Goal: Information Seeking & Learning: Understand process/instructions

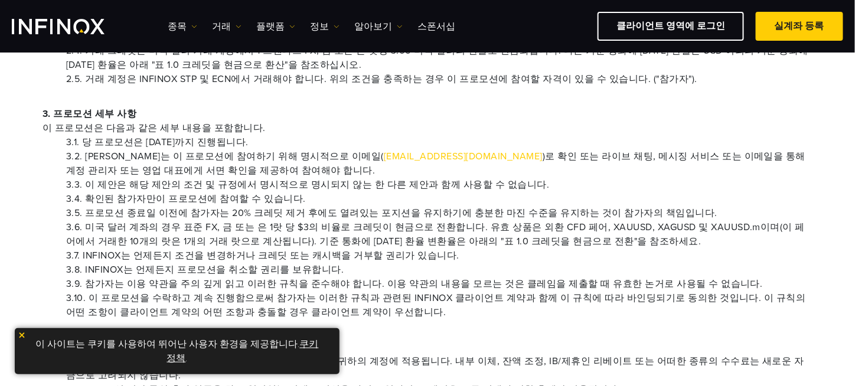
scroll to position [354, 0]
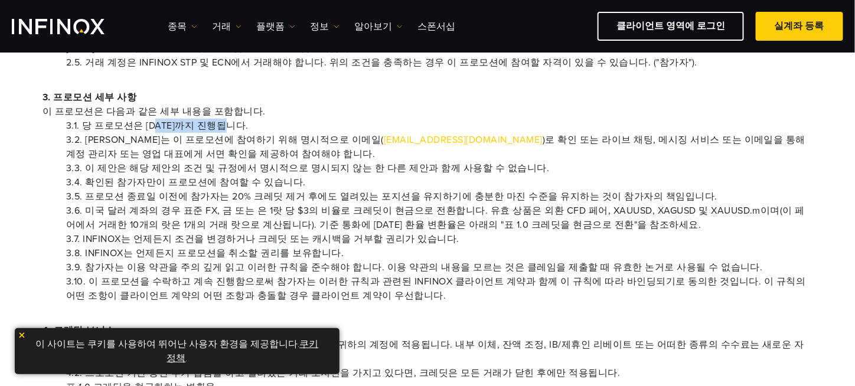
drag, startPoint x: 161, startPoint y: 123, endPoint x: 224, endPoint y: 123, distance: 63.8
click at [224, 123] on li "3.1. 당 프로모션은 [DATE]까지 진행됩니다." at bounding box center [439, 126] width 746 height 14
click at [92, 135] on li "3.2. 트레이더는 이 프로모션에 참여하기 위해 명시적으로 이메일( [EMAIL_ADDRESS][DOMAIN_NAME] )로 확인 또는 라이브…" at bounding box center [439, 147] width 746 height 28
drag, startPoint x: 145, startPoint y: 166, endPoint x: 195, endPoint y: 167, distance: 50.8
click at [195, 167] on li "3.3. 이 제안은 해당 제안의 조건 및 규정에서 명시적으로 명시되지 않는 한 다른 제안과 함께 사용할 수 없습니다." at bounding box center [439, 168] width 746 height 14
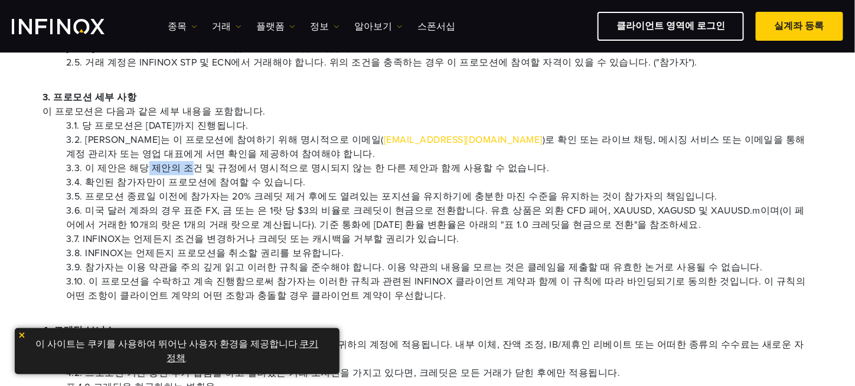
scroll to position [0, 0]
click at [253, 164] on li "3.3. 이 제안은 해당 제안의 조건 및 규정에서 명시적으로 명시되지 않는 한 다른 제안과 함께 사용할 수 없습니다." at bounding box center [439, 168] width 746 height 14
drag, startPoint x: 104, startPoint y: 196, endPoint x: 195, endPoint y: 195, distance: 91.0
click at [195, 195] on li "3.5. 프로모션 종료일 이전에 참가자는 20% 크레딧 제거 후에도 열려있는 포지션을 유지하기에 충분한 마진 수준을 유지하는 것이 참가자의 책…" at bounding box center [439, 197] width 746 height 14
click at [224, 194] on li "3.5. 프로모션 종료일 이전에 참가자는 20% 크레딧 제거 후에도 열려있는 포지션을 유지하기에 충분한 마진 수준을 유지하는 것이 참가자의 책…" at bounding box center [439, 197] width 746 height 14
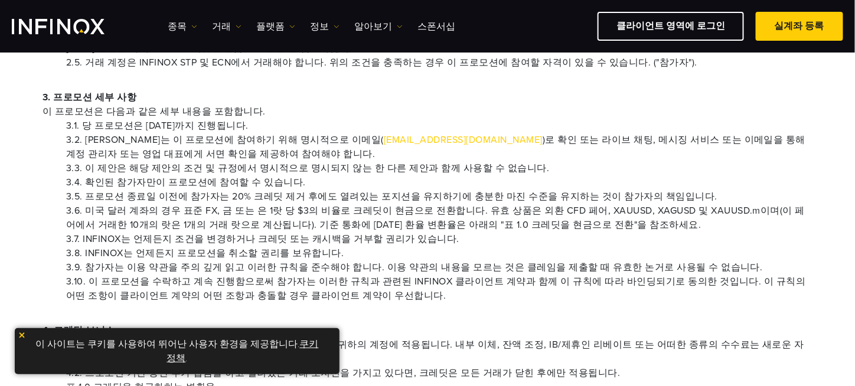
click at [238, 194] on li "3.5. 프로모션 종료일 이전에 참가자는 20% 크레딧 제거 후에도 열려있는 포지션을 유지하기에 충분한 마진 수준을 유지하는 것이 참가자의 책…" at bounding box center [439, 197] width 746 height 14
drag, startPoint x: 229, startPoint y: 194, endPoint x: 280, endPoint y: 196, distance: 50.8
click at [280, 196] on li "3.5. 프로모션 종료일 이전에 참가자는 20% 크레딧 제거 후에도 열려있는 포지션을 유지하기에 충분한 마진 수준을 유지하는 것이 참가자의 책…" at bounding box center [439, 197] width 746 height 14
click at [384, 191] on li "3.5. 프로모션 종료일 이전에 참가자는 20% 크레딧 제거 후에도 열려있는 포지션을 유지하기에 충분한 마진 수준을 유지하는 것이 참가자의 책…" at bounding box center [439, 197] width 746 height 14
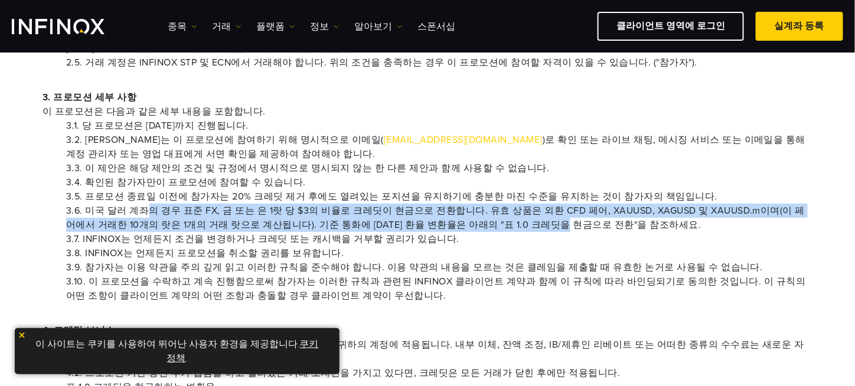
drag, startPoint x: 145, startPoint y: 207, endPoint x: 598, endPoint y: 221, distance: 453.2
click at [598, 221] on li "3.6. 미국 달러 계좌의 경우 표준 FX, 금 또는 은 1랏 당 $3의 비율로 크레딧이 현금으로 전환합니다. 유효 상품은 외환 CFD 페어,…" at bounding box center [439, 218] width 746 height 28
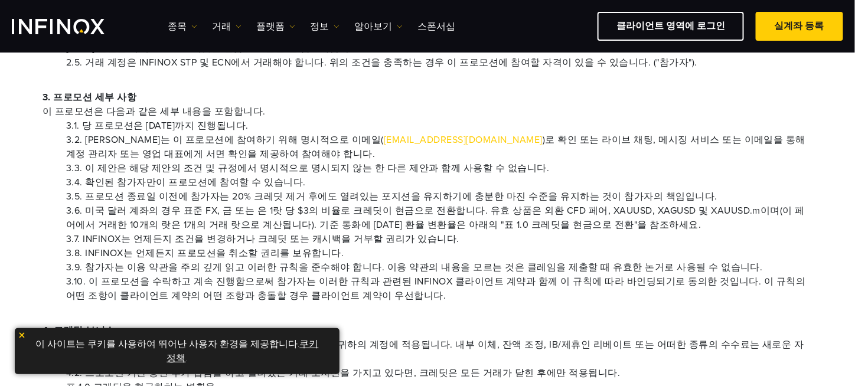
click at [455, 241] on li "3.7. INFINOX는 언제든지 조건을 변경하거나 크레딧 또는 캐시백을 거부할 권리가 있습니다." at bounding box center [439, 239] width 746 height 14
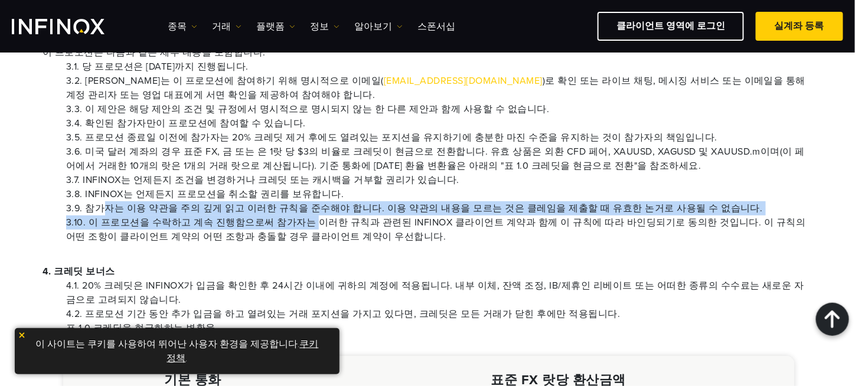
drag, startPoint x: 107, startPoint y: 208, endPoint x: 319, endPoint y: 217, distance: 211.6
click at [319, 217] on ul "3.1. 당 프로모션은 [DATE]까지 진행됩니다. 3.2. 트레이더는 이 프로모션에 참여하기 위해 명시적으로 이메일( [EMAIL_ADDRE…" at bounding box center [428, 152] width 770 height 184
click at [145, 204] on li "3.9. 참가자는 이용 약관을 주의 깊게 읽고 이러한 규칙을 준수해야 합니다. 이용 약관의 내용을 모르는 것은 클레임을 제출할 때 유효한 논거…" at bounding box center [439, 208] width 746 height 14
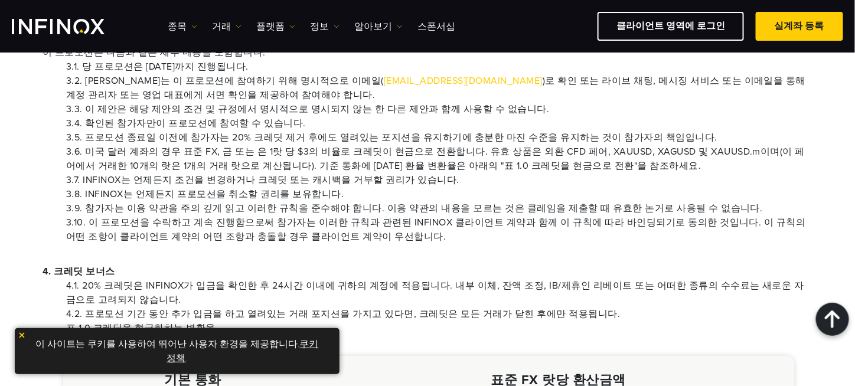
scroll to position [0, 0]
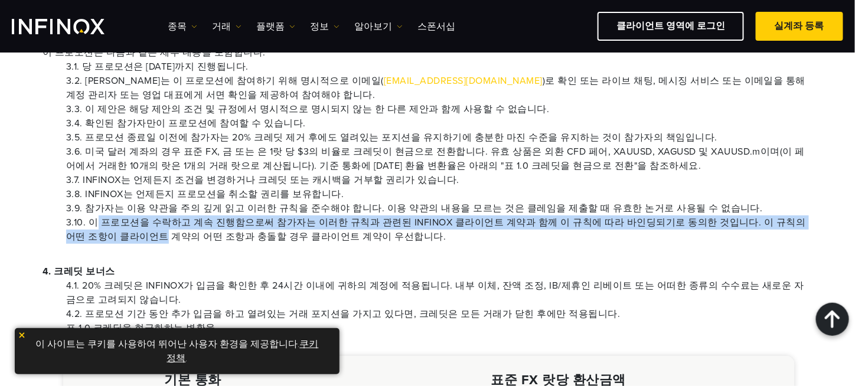
drag, startPoint x: 98, startPoint y: 218, endPoint x: 171, endPoint y: 230, distance: 73.6
click at [169, 230] on li "3.10. 이 프로모션을 수락하고 계속 진행함으로써 참가자는 이러한 규칙과 관련된 INFINOX 클라이언트 계약과 함께 이 규칙에 따라 바인딩…" at bounding box center [439, 230] width 746 height 28
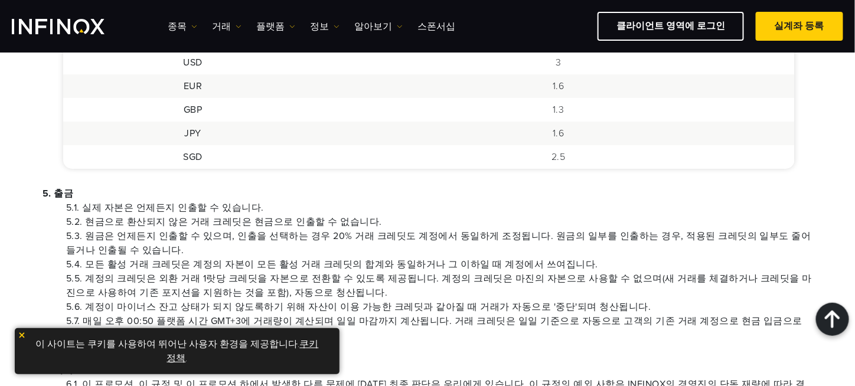
scroll to position [827, 0]
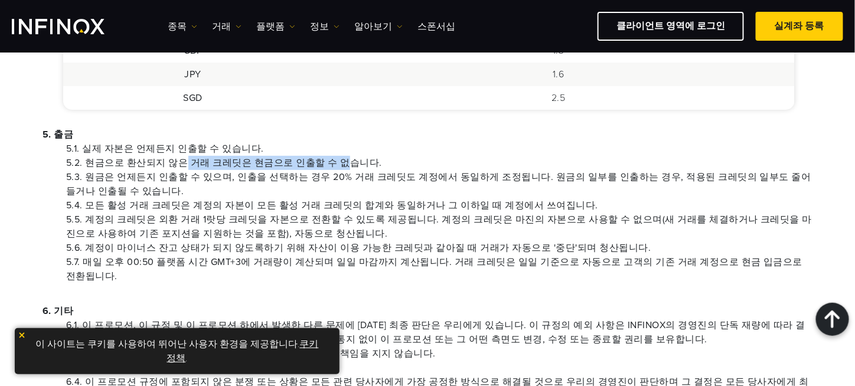
drag, startPoint x: 185, startPoint y: 160, endPoint x: 350, endPoint y: 164, distance: 164.8
click at [350, 164] on li "5.2. 현금으로 환산되지 않은 거래 크레딧은 현금으로 인출할 수 없습니다." at bounding box center [439, 163] width 746 height 14
click at [476, 160] on li "5.2. 현금으로 환산되지 않은 거래 크레딧은 현금으로 인출할 수 없습니다." at bounding box center [439, 163] width 746 height 14
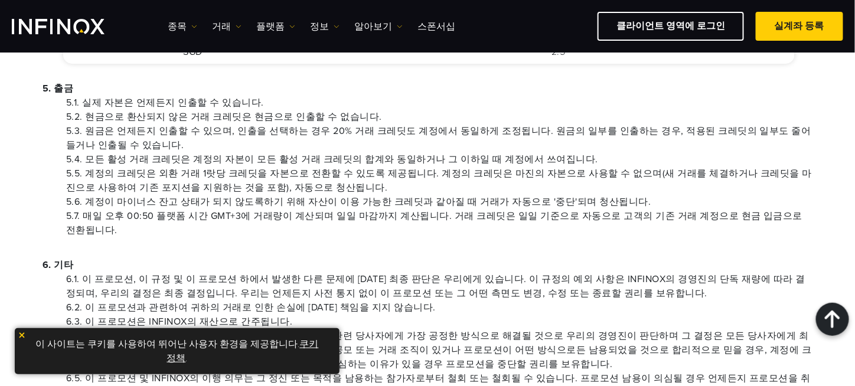
scroll to position [945, 0]
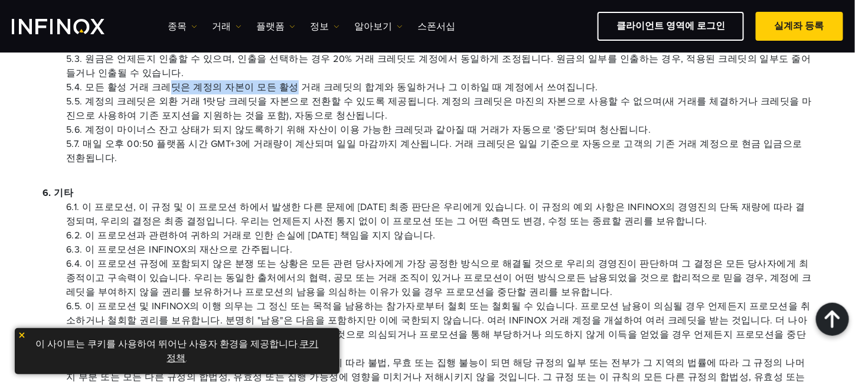
drag, startPoint x: 175, startPoint y: 84, endPoint x: 295, endPoint y: 84, distance: 120.5
click at [295, 84] on li "5.4. 모든 활성 거래 크레딧은 계정의 자본이 모든 활성 거래 크레딧의 합계와 동일하거나 그 이하일 때 계정에서 쓰여집니다." at bounding box center [439, 87] width 746 height 14
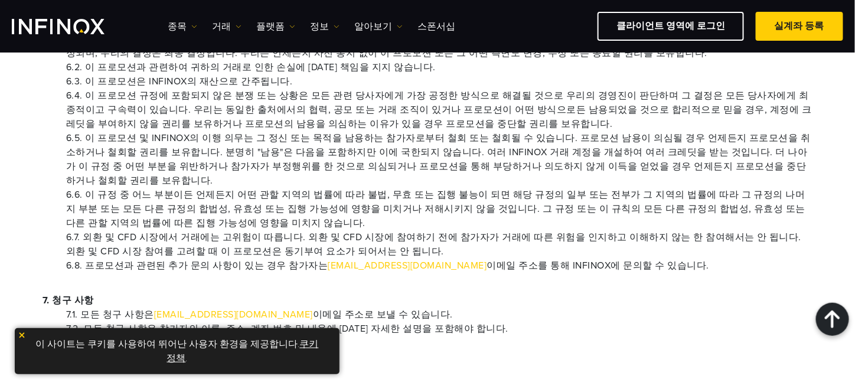
scroll to position [1181, 0]
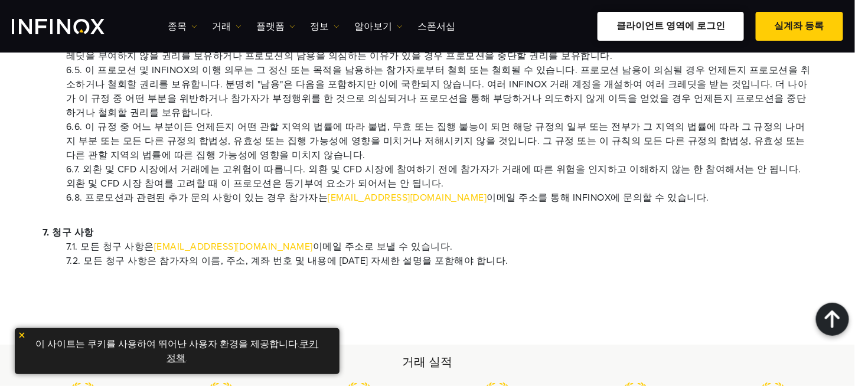
click at [635, 33] on link "클라이언트 영역에 로그인" at bounding box center [671, 26] width 146 height 29
